Goal: Information Seeking & Learning: Learn about a topic

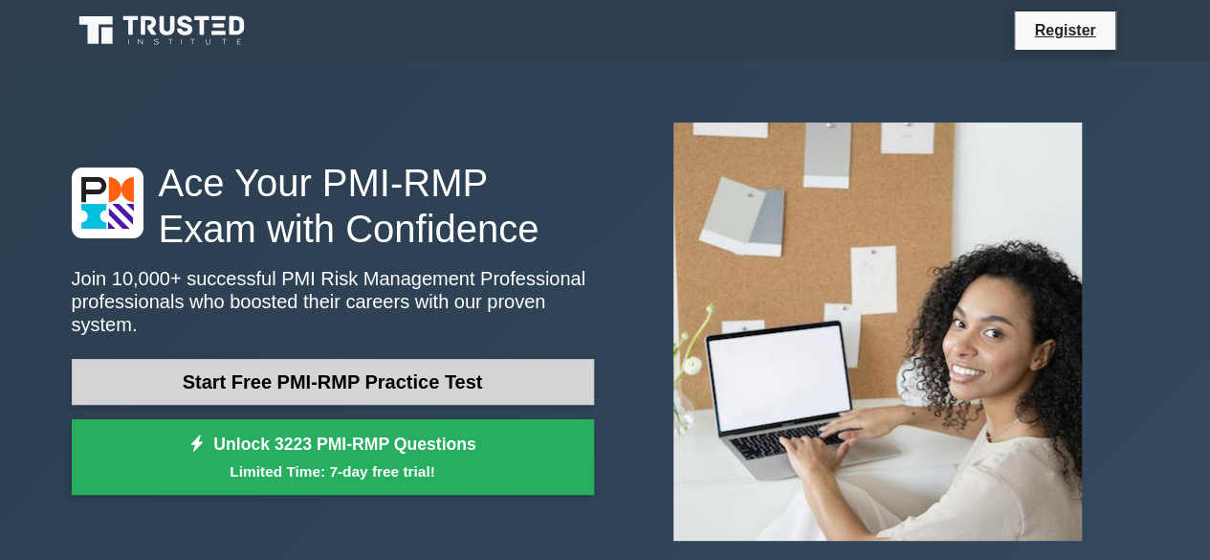
click at [388, 366] on link "Start Free PMI-RMP Practice Test" at bounding box center [333, 382] width 522 height 46
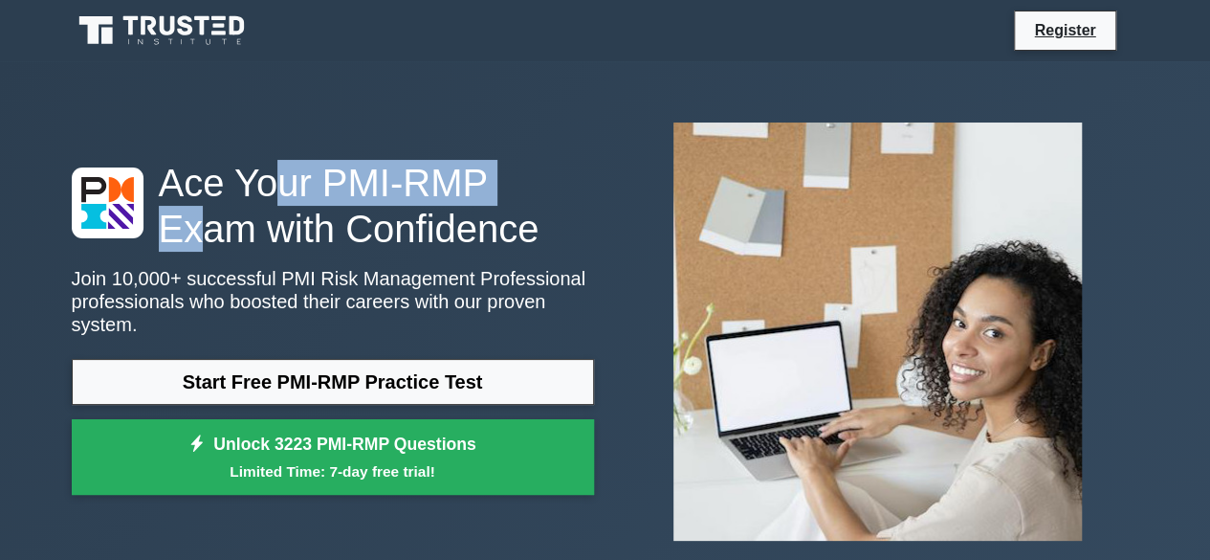
drag, startPoint x: 292, startPoint y: 199, endPoint x: 513, endPoint y: 209, distance: 221.2
click at [513, 209] on h1 "Ace Your PMI-RMP Exam with Confidence" at bounding box center [333, 206] width 522 height 92
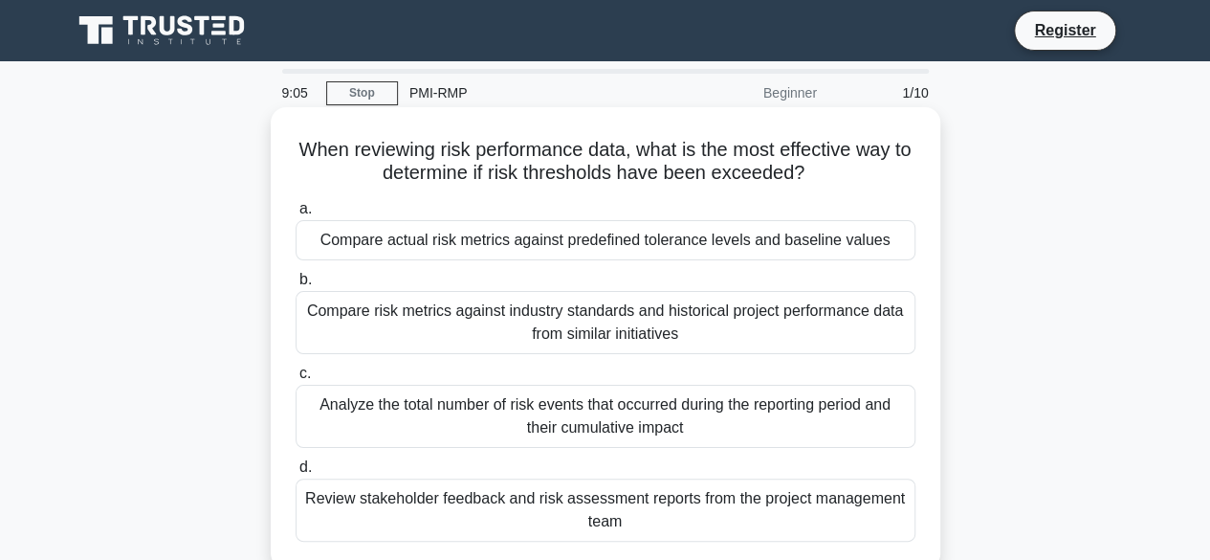
click at [475, 242] on div "Compare actual risk metrics against predefined tolerance levels and baseline va…" at bounding box center [606, 240] width 620 height 40
click at [296, 215] on input "a. Compare actual risk metrics against predefined tolerance levels and baseline…" at bounding box center [296, 209] width 0 height 12
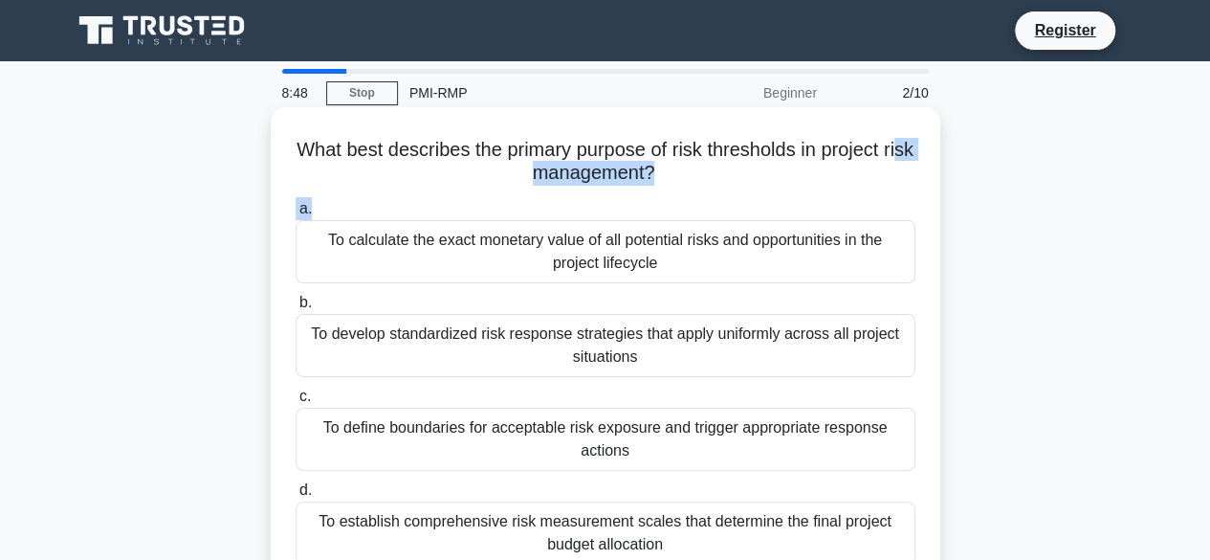
drag, startPoint x: 525, startPoint y: 174, endPoint x: 656, endPoint y: 197, distance: 133.1
click at [656, 197] on div "What best describes the primary purpose of risk thresholds in project risk mana…" at bounding box center [605, 349] width 654 height 469
click at [694, 213] on label "a. To calculate the exact monetary value of all potential risks and opportuniti…" at bounding box center [606, 240] width 620 height 86
click at [296, 213] on input "a. To calculate the exact monetary value of all potential risks and opportuniti…" at bounding box center [296, 209] width 0 height 12
